Goal: Use online tool/utility: Utilize a website feature to perform a specific function

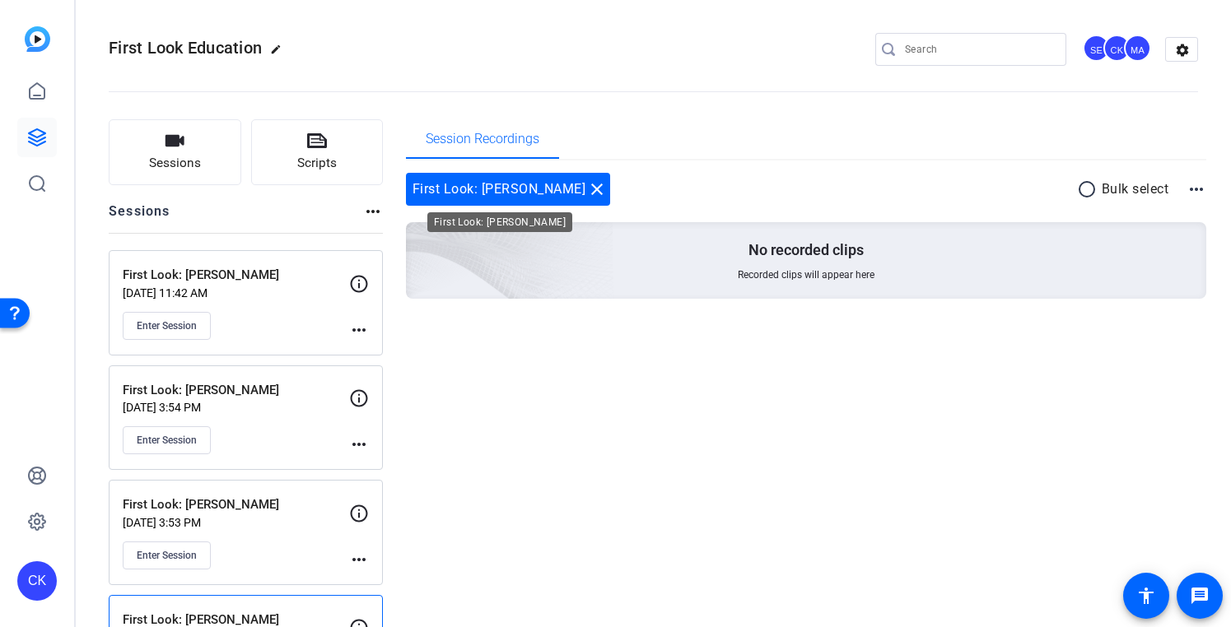
click at [587, 186] on mat-icon "close" at bounding box center [597, 190] width 20 height 20
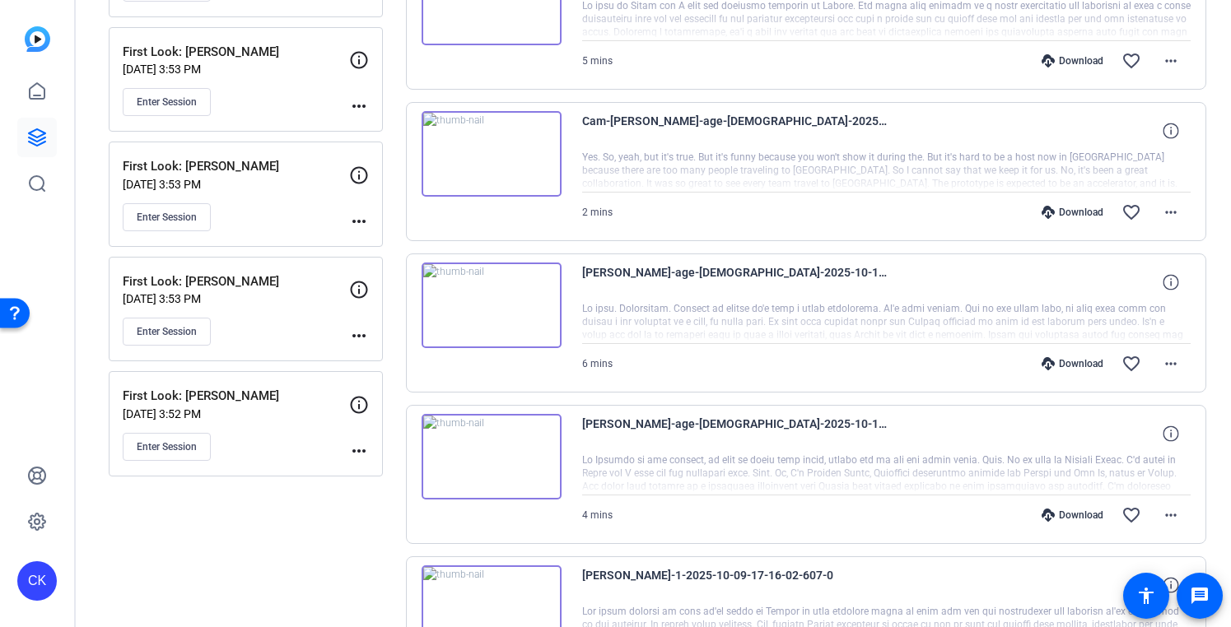
scroll to position [570, 0]
click at [168, 448] on span "Enter Session" at bounding box center [167, 445] width 60 height 13
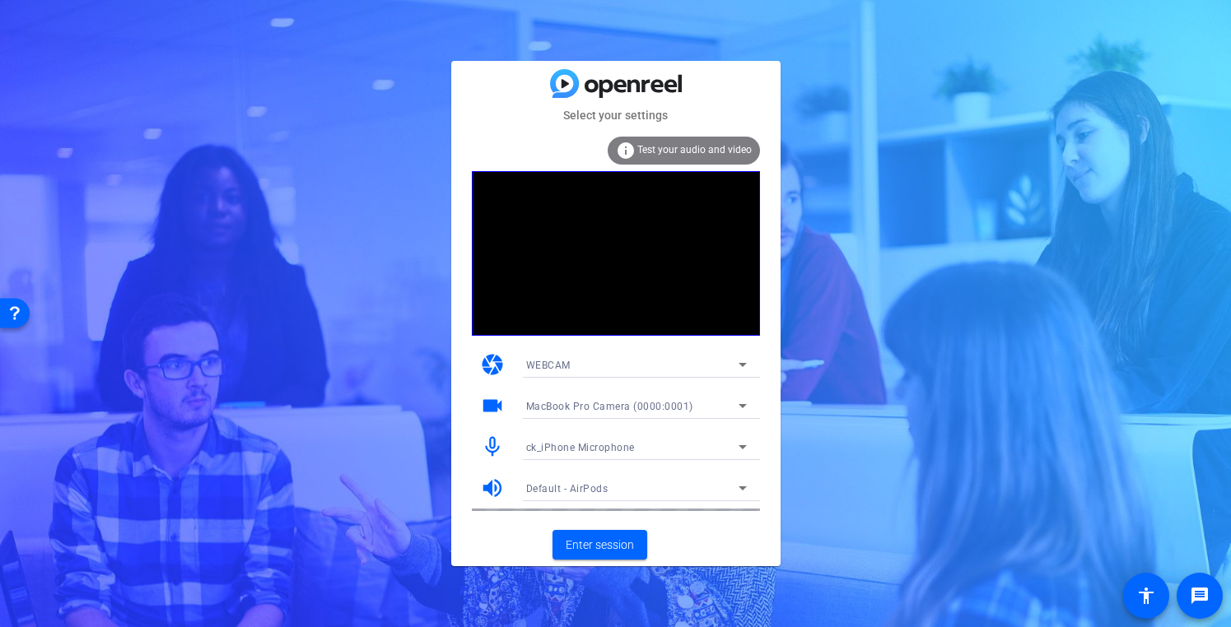
click at [556, 440] on div "ck_iPhone Microphone" at bounding box center [632, 447] width 212 height 21
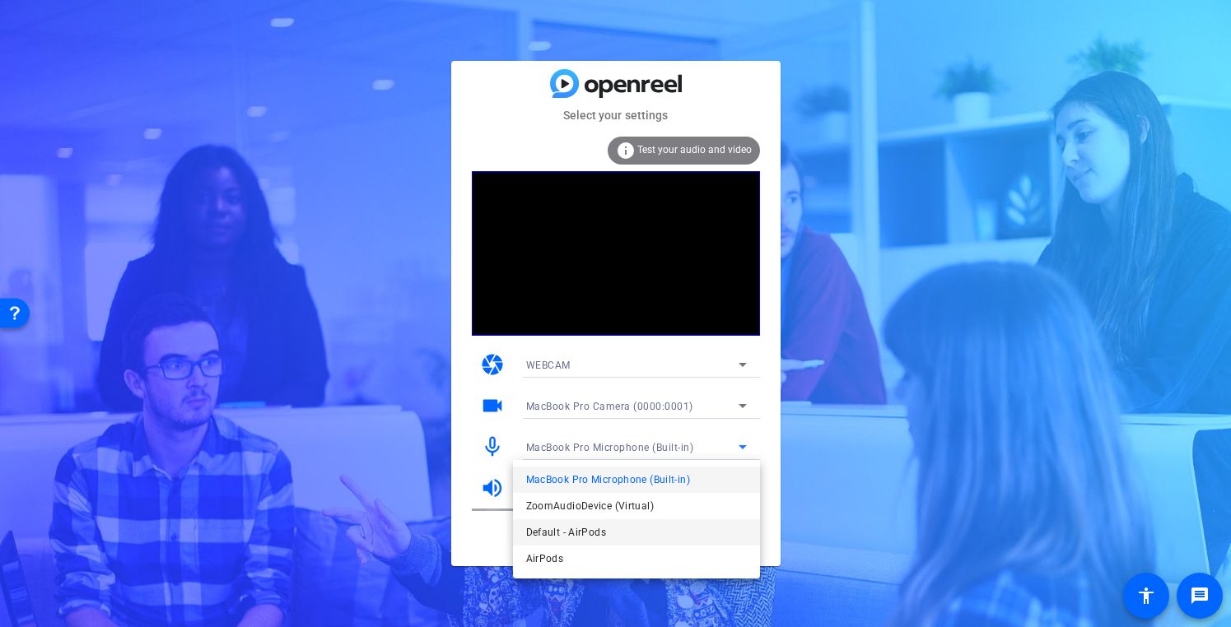
click at [550, 538] on span "Default - AirPods" at bounding box center [566, 533] width 80 height 20
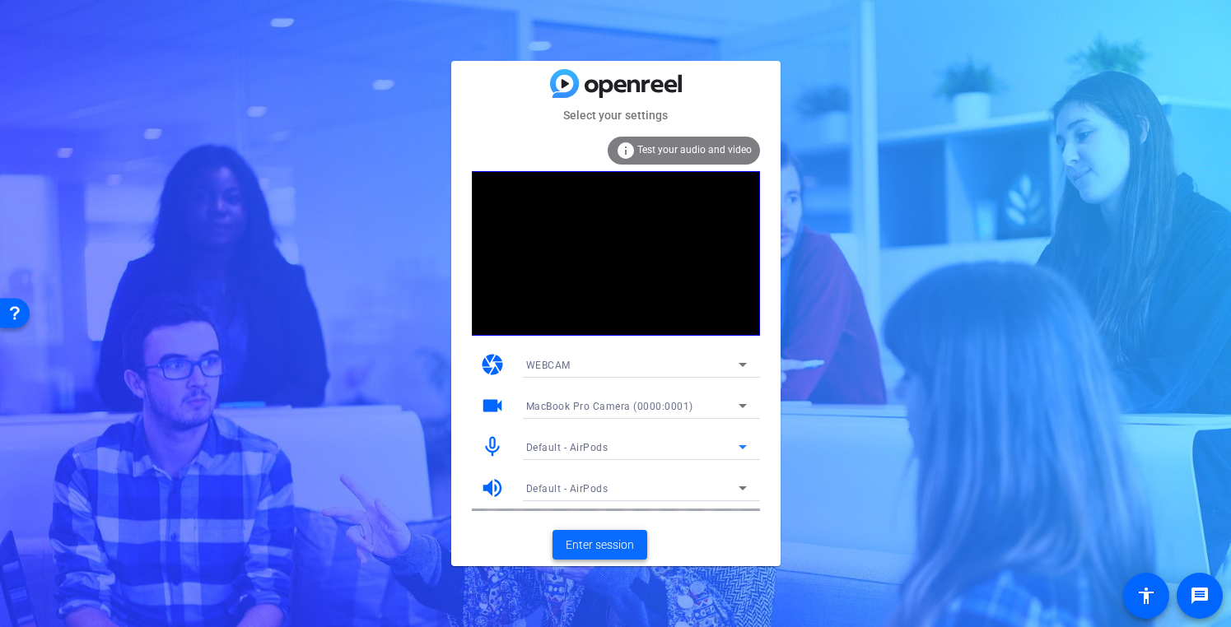
click at [584, 543] on span "Enter session" at bounding box center [600, 545] width 68 height 17
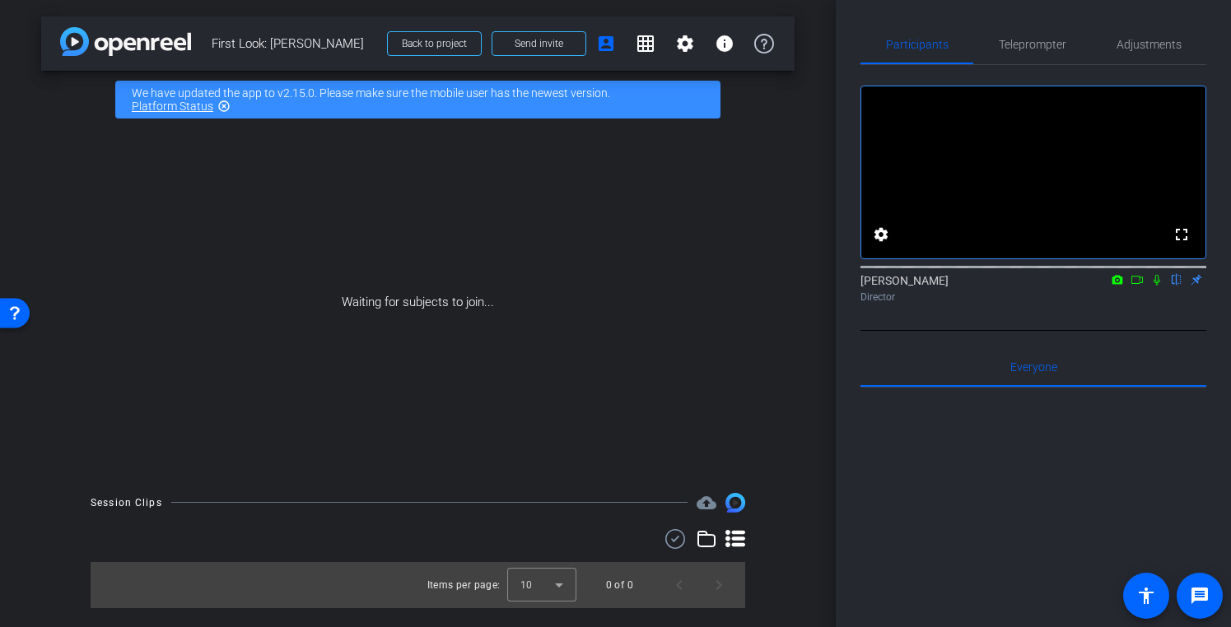
click at [1139, 284] on icon at bounding box center [1137, 280] width 12 height 8
click at [1172, 286] on icon at bounding box center [1176, 280] width 13 height 12
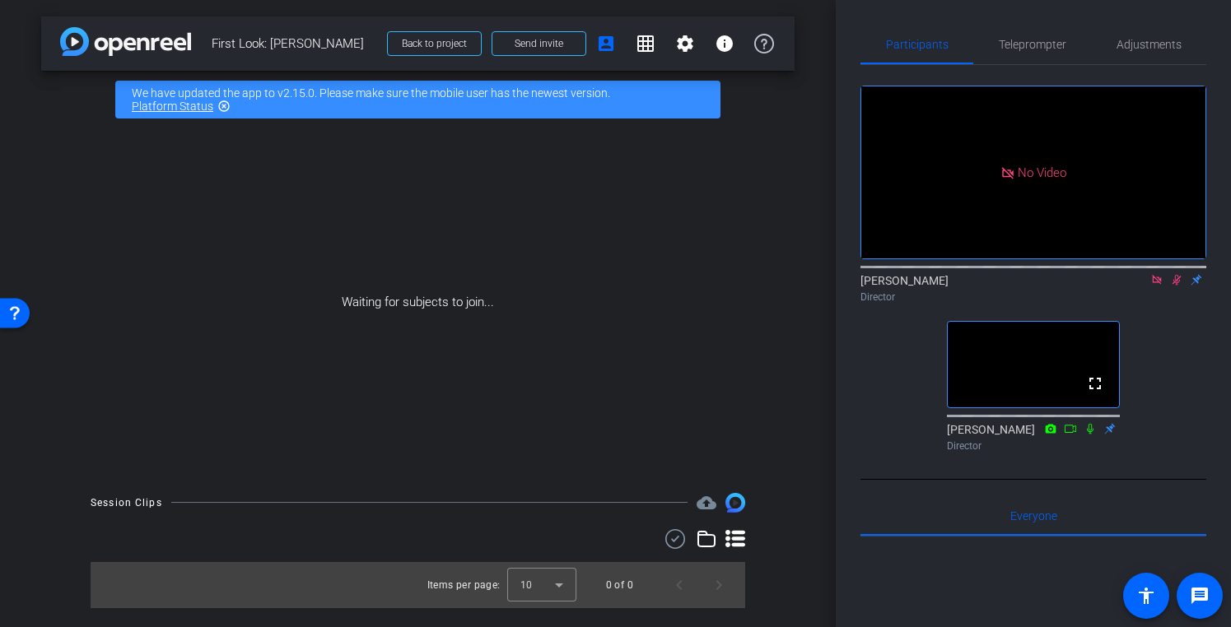
click at [1183, 287] on mat-icon at bounding box center [1177, 280] width 20 height 15
click at [1152, 286] on icon at bounding box center [1156, 280] width 13 height 12
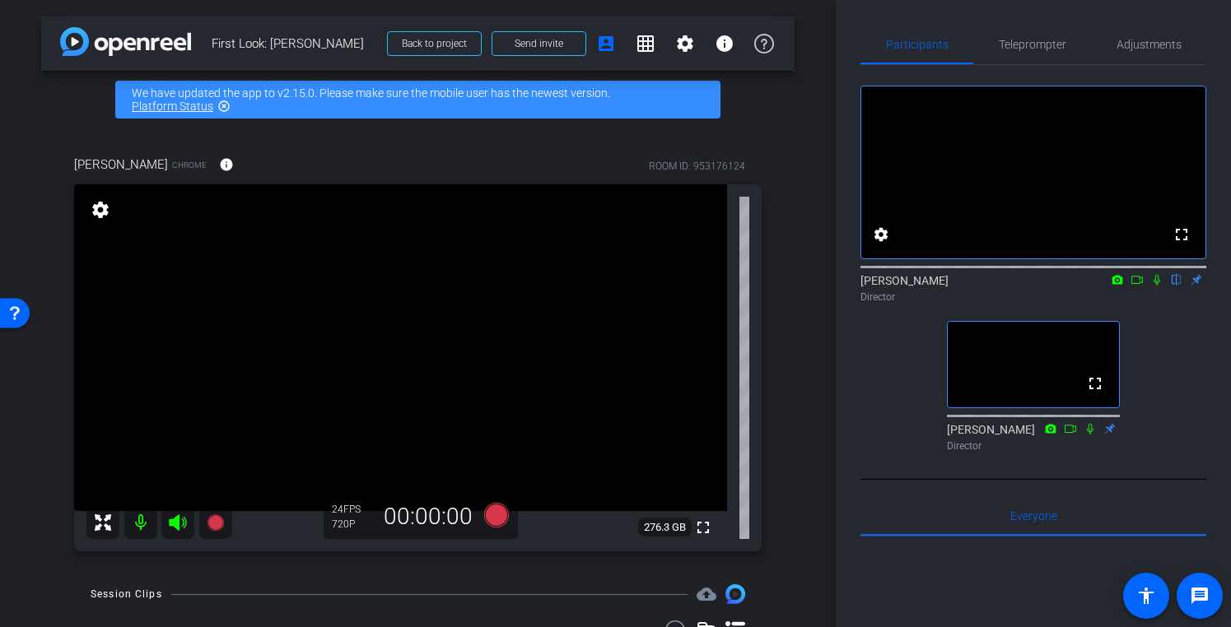
click at [1156, 286] on icon at bounding box center [1156, 280] width 13 height 12
click at [1155, 286] on icon at bounding box center [1156, 280] width 13 height 12
click at [1155, 286] on icon at bounding box center [1157, 280] width 7 height 11
click at [1155, 286] on icon at bounding box center [1156, 280] width 13 height 12
click at [1154, 286] on icon at bounding box center [1156, 280] width 13 height 12
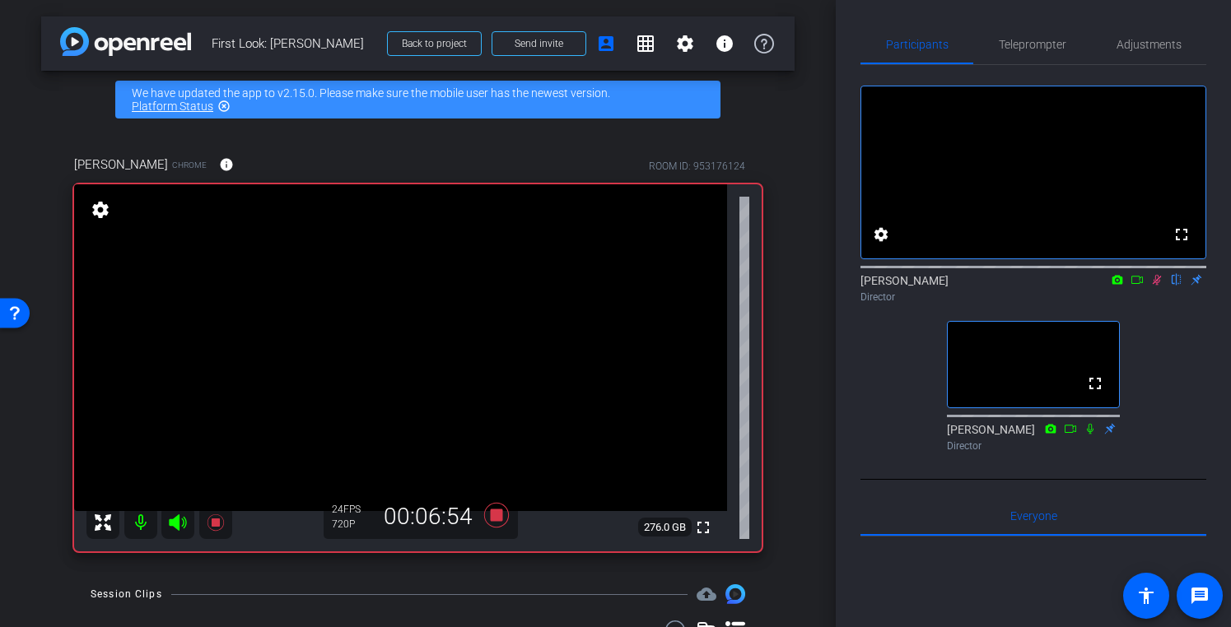
click at [1156, 286] on icon at bounding box center [1156, 280] width 13 height 12
click at [1155, 286] on icon at bounding box center [1157, 280] width 7 height 11
click at [1156, 286] on icon at bounding box center [1156, 280] width 13 height 12
click at [1159, 286] on icon at bounding box center [1156, 280] width 13 height 12
click at [1153, 286] on icon at bounding box center [1156, 280] width 13 height 12
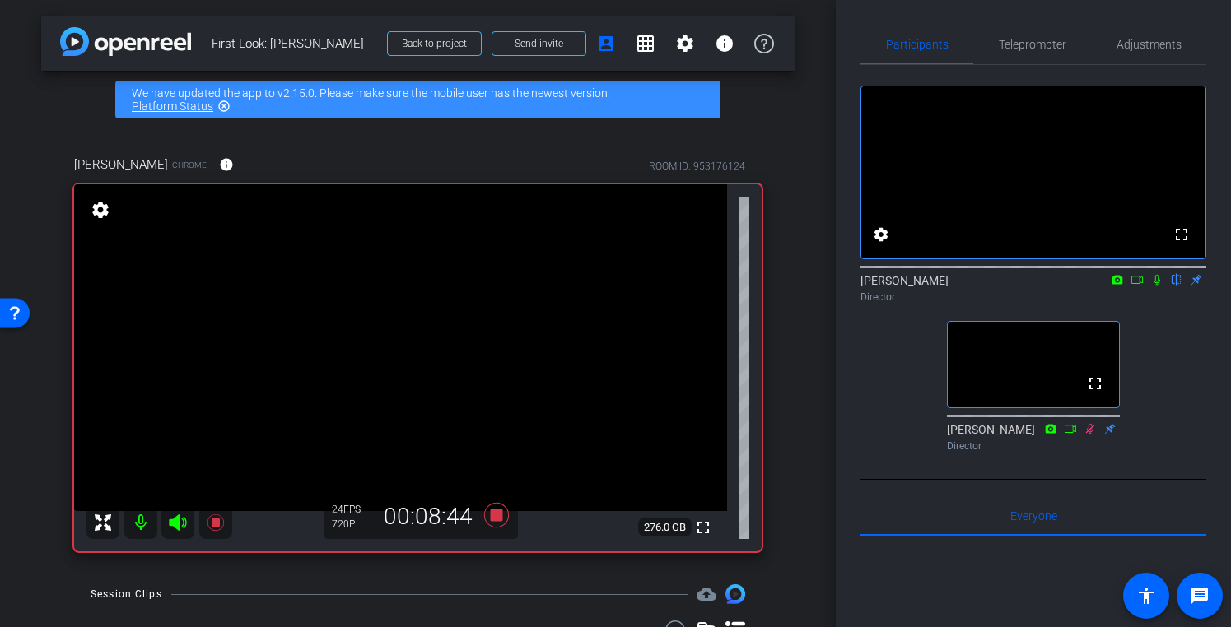
click at [1153, 286] on icon at bounding box center [1156, 280] width 13 height 12
click at [1167, 351] on div "fullscreen settings [PERSON_NAME] flip Director fullscreen [PERSON_NAME] Direct…" at bounding box center [1034, 262] width 346 height 394
click at [1158, 286] on icon at bounding box center [1157, 280] width 9 height 11
click at [1157, 286] on icon at bounding box center [1156, 280] width 13 height 12
click at [1155, 286] on icon at bounding box center [1156, 280] width 13 height 12
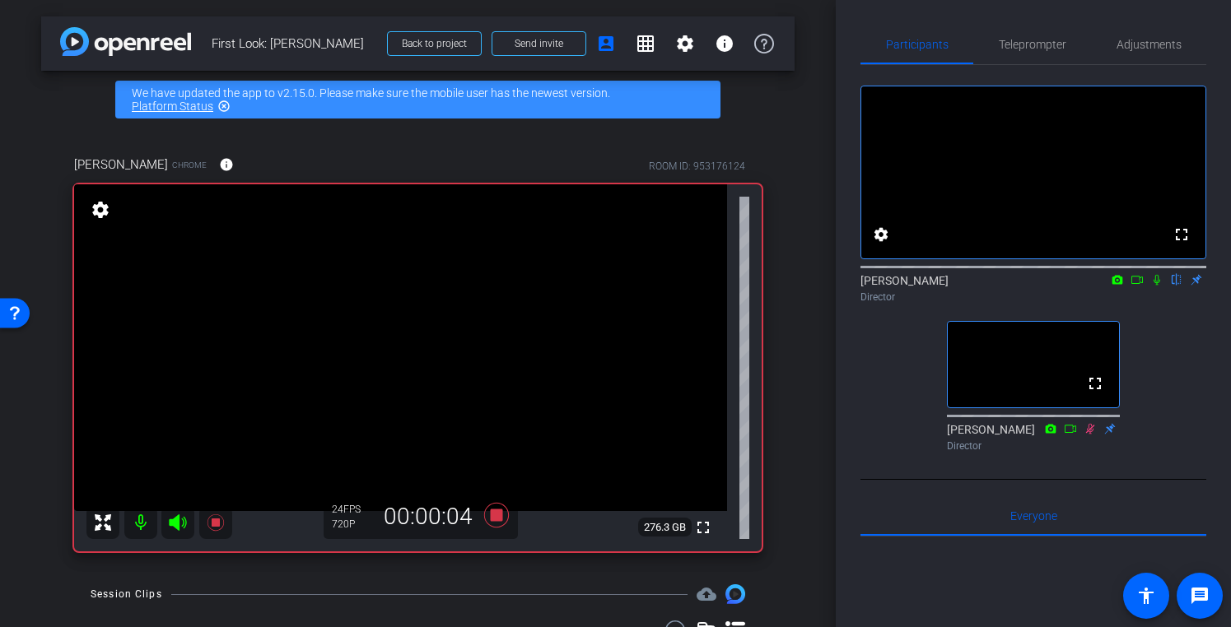
click at [1157, 286] on icon at bounding box center [1157, 280] width 7 height 11
click at [1158, 286] on icon at bounding box center [1157, 280] width 9 height 11
click at [1159, 286] on icon at bounding box center [1156, 280] width 13 height 12
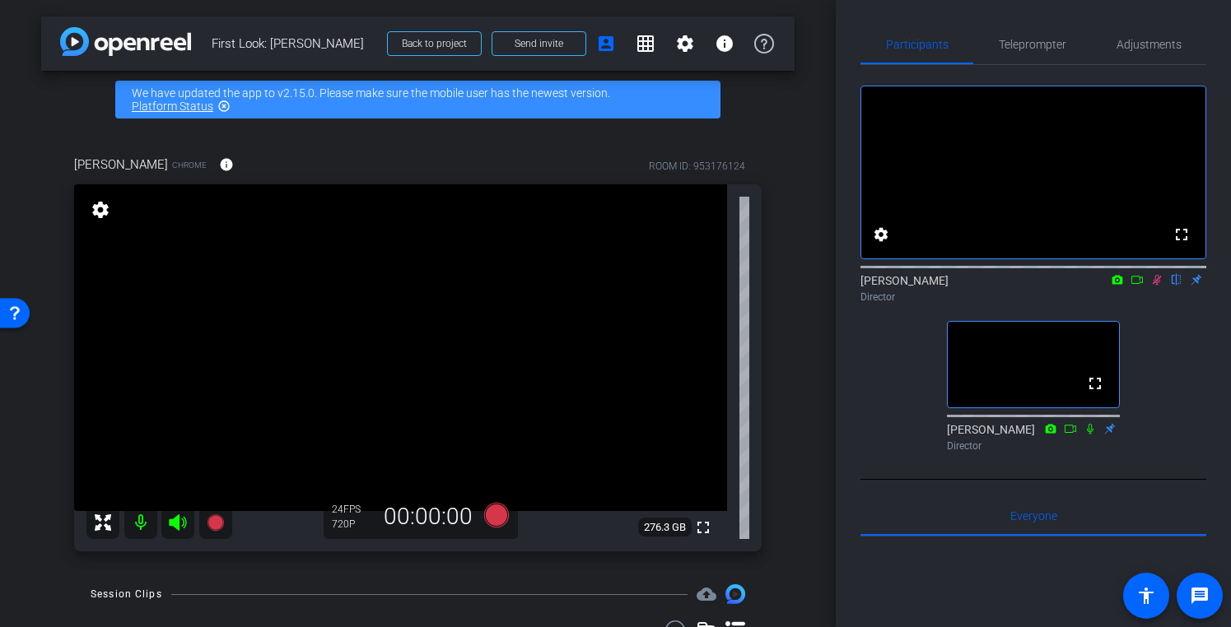
click at [1159, 286] on icon at bounding box center [1156, 280] width 13 height 12
click at [496, 516] on icon at bounding box center [495, 515] width 25 height 25
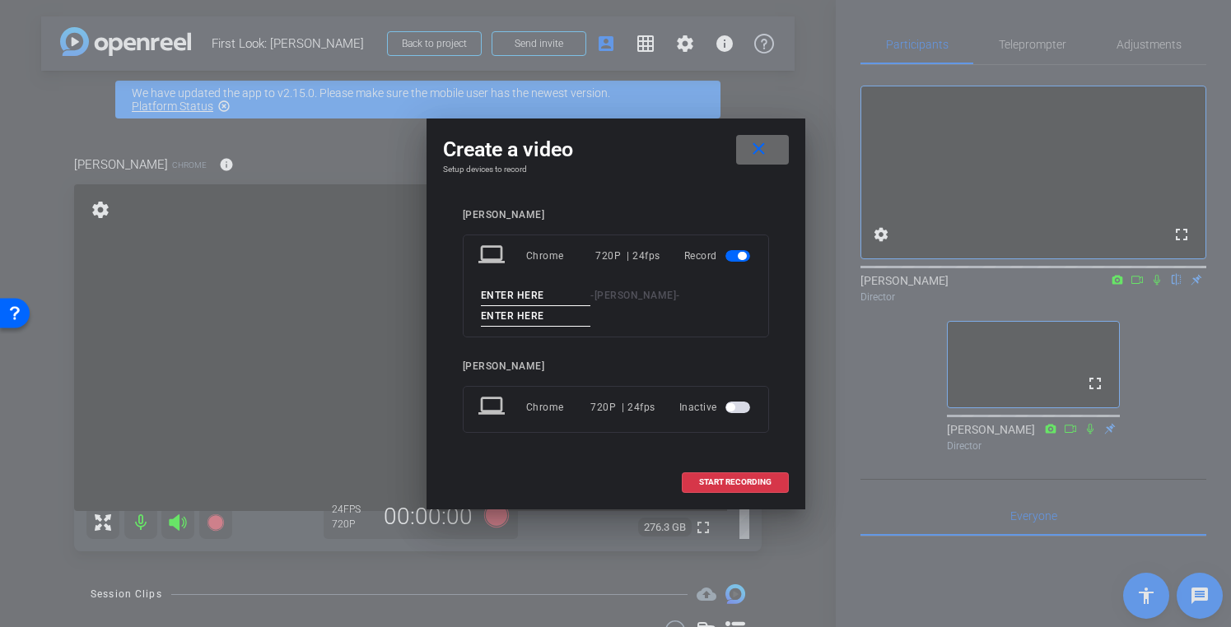
click at [763, 140] on mat-icon "close" at bounding box center [759, 149] width 21 height 21
